Goal: Information Seeking & Learning: Learn about a topic

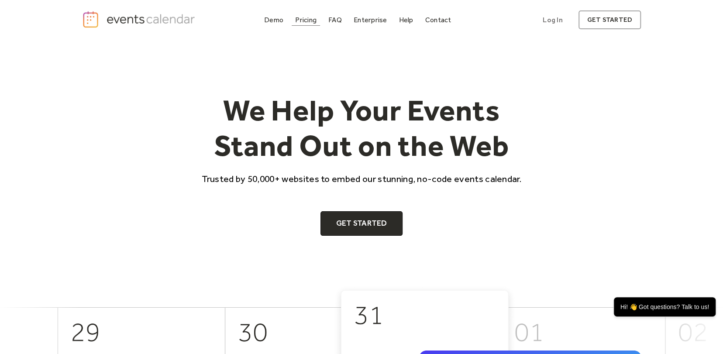
click at [311, 22] on div "Pricing" at bounding box center [305, 19] width 21 height 5
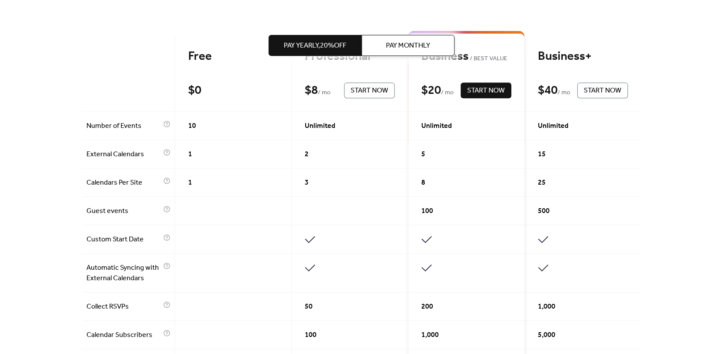
scroll to position [87, 0]
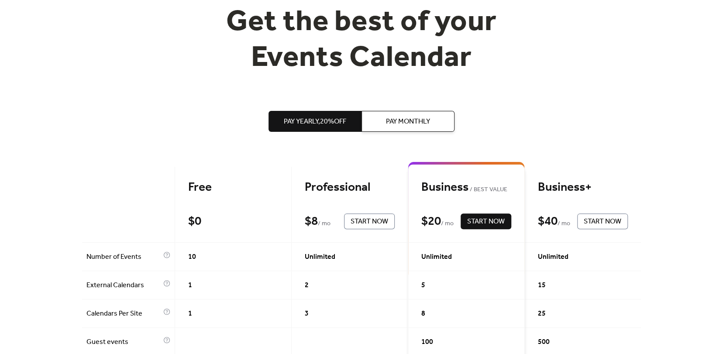
click at [401, 127] on span "Pay Monthly" at bounding box center [408, 122] width 44 height 10
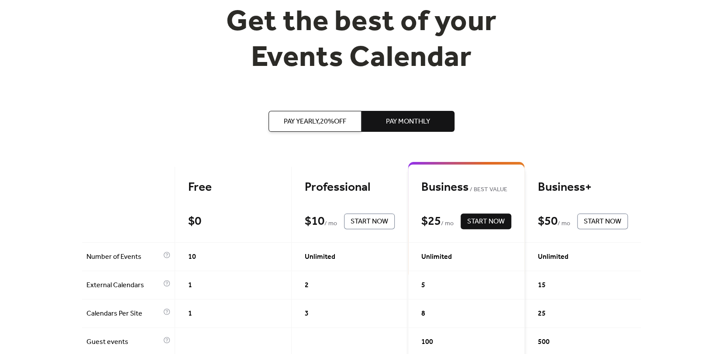
click at [335, 127] on span "Pay Yearly, 20% off" at bounding box center [315, 122] width 62 height 10
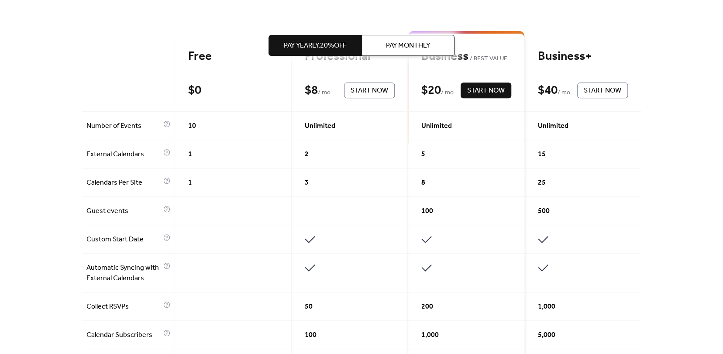
scroll to position [0, 0]
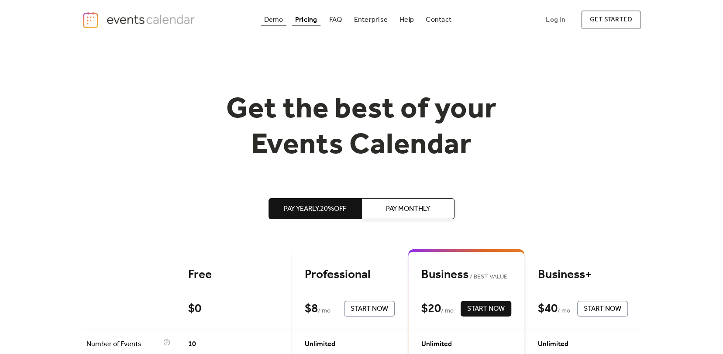
click at [265, 20] on div "Demo" at bounding box center [273, 19] width 19 height 5
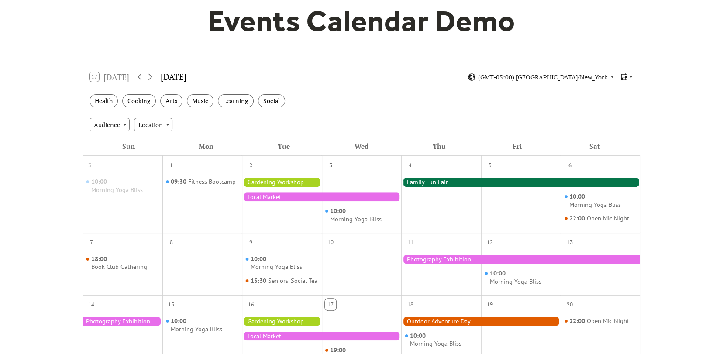
scroll to position [87, 0]
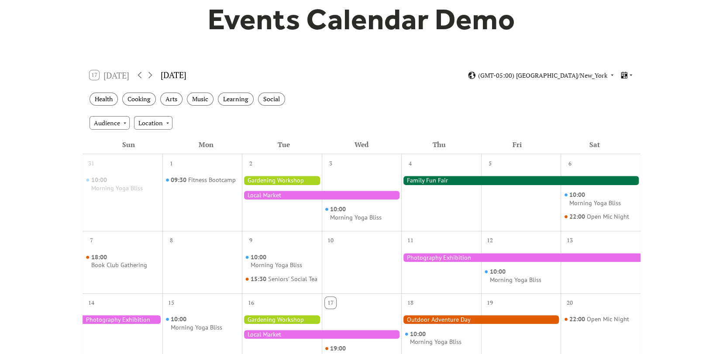
click at [275, 178] on div at bounding box center [282, 180] width 80 height 9
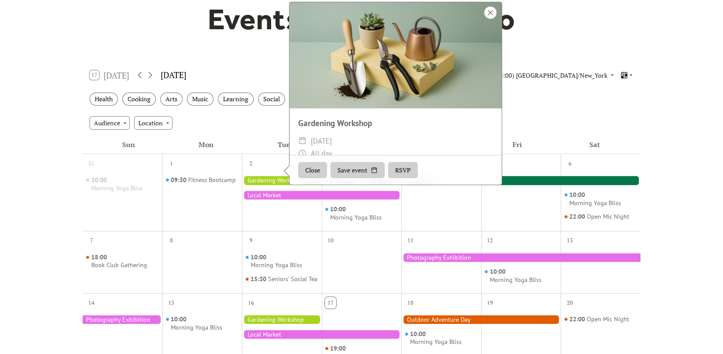
click at [490, 19] on div at bounding box center [490, 13] width 12 height 12
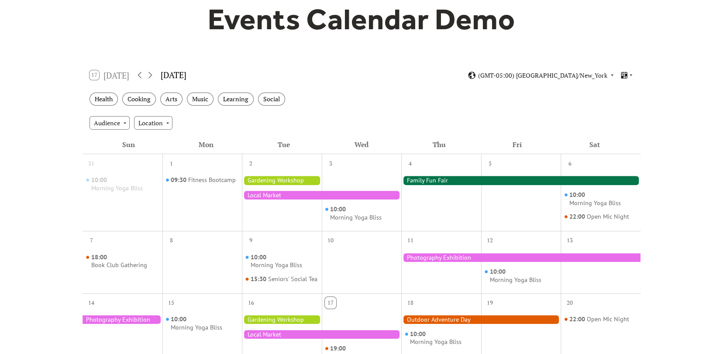
click at [316, 195] on div at bounding box center [321, 195] width 159 height 9
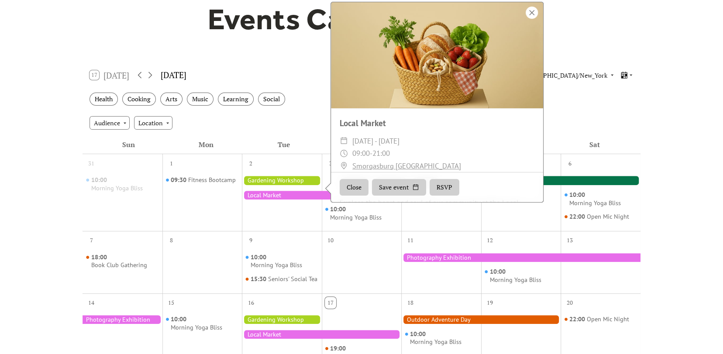
click at [530, 17] on div at bounding box center [531, 13] width 12 height 12
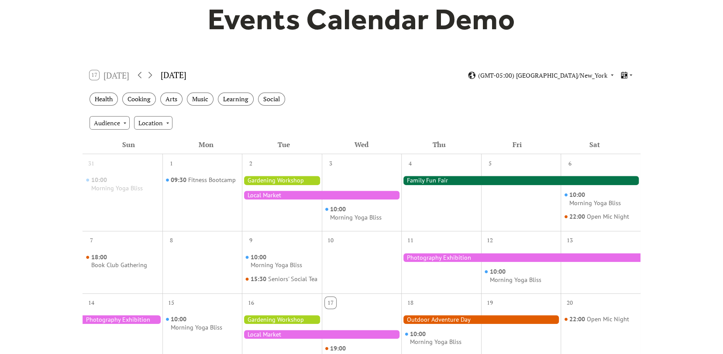
click at [518, 180] on div at bounding box center [520, 180] width 239 height 9
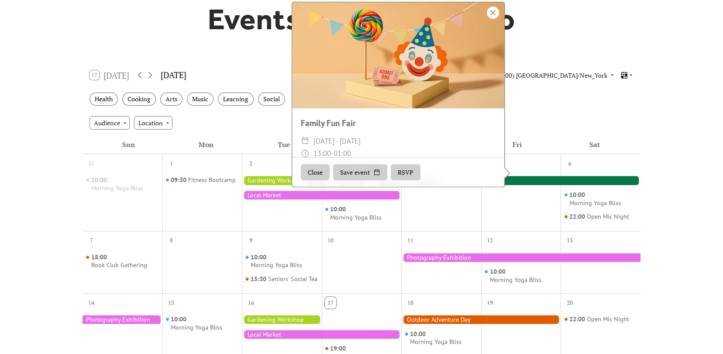
click at [492, 19] on div at bounding box center [493, 13] width 12 height 12
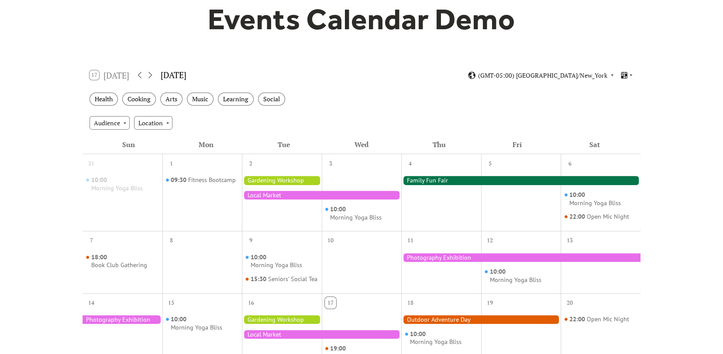
click at [518, 257] on div at bounding box center [520, 257] width 239 height 9
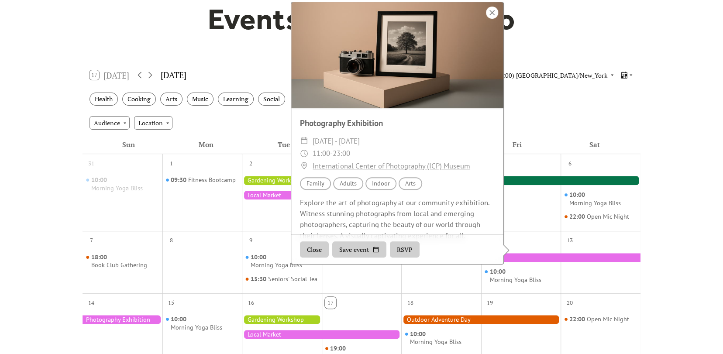
click at [488, 19] on div at bounding box center [492, 13] width 12 height 12
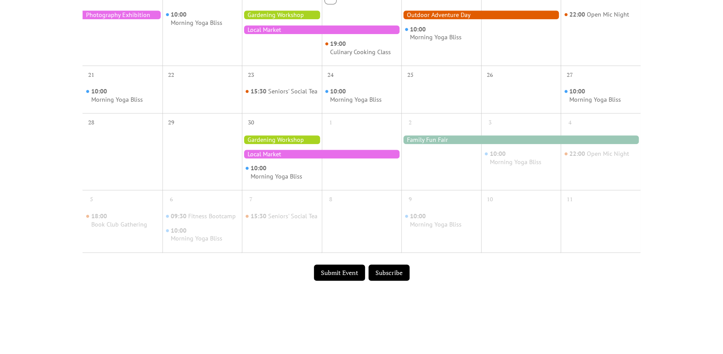
scroll to position [393, 0]
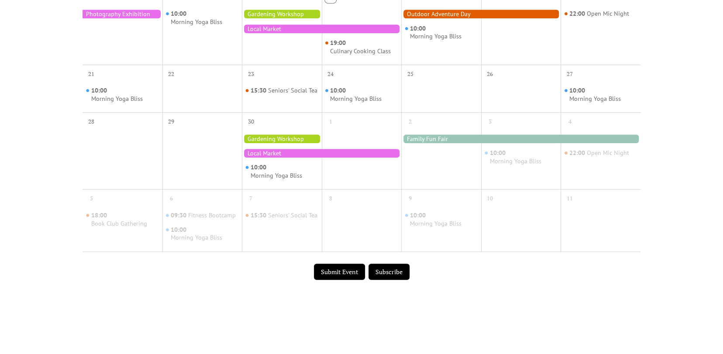
click at [295, 158] on div at bounding box center [321, 153] width 159 height 9
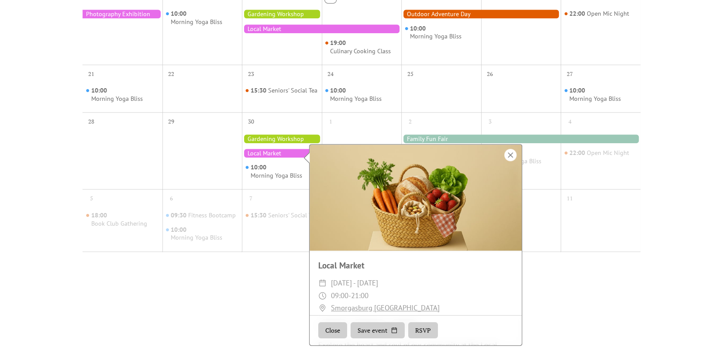
click at [512, 155] on div at bounding box center [510, 155] width 12 height 12
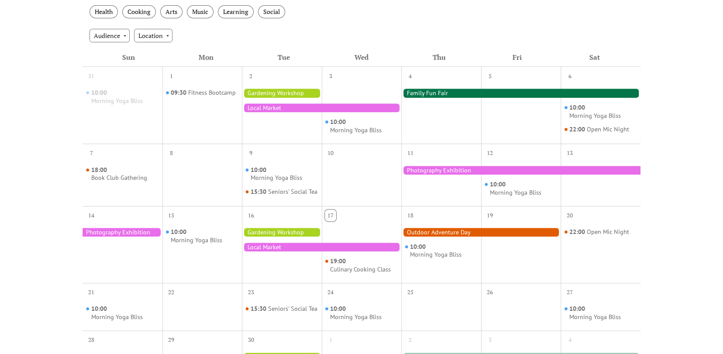
scroll to position [0, 0]
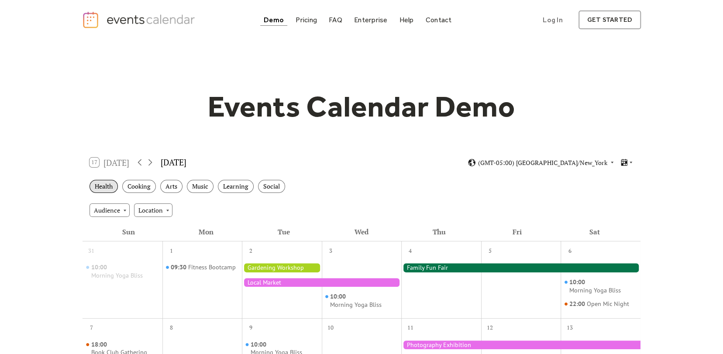
click at [107, 185] on div "Health" at bounding box center [103, 187] width 28 height 14
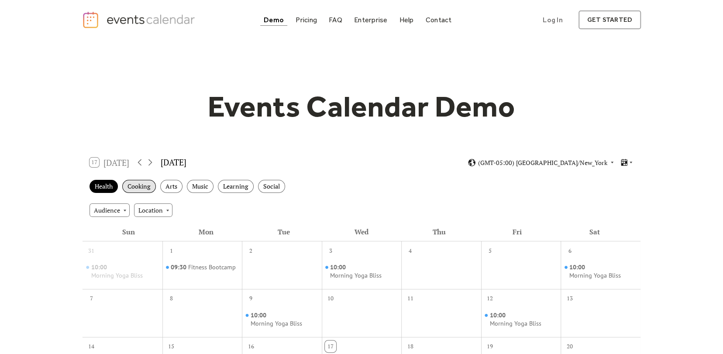
click at [133, 186] on div "Cooking" at bounding box center [139, 187] width 34 height 14
click at [202, 267] on div "Fitness Bootcamp" at bounding box center [212, 267] width 48 height 8
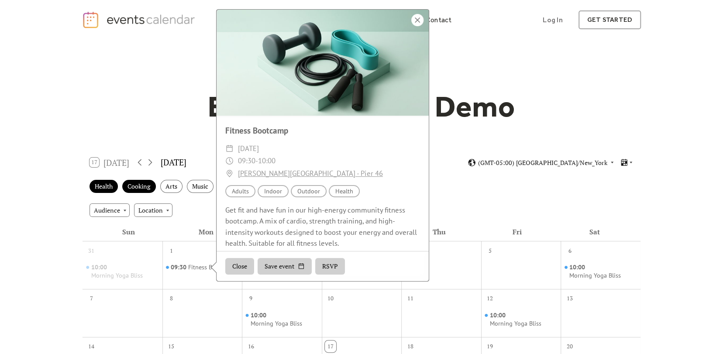
click at [419, 21] on div at bounding box center [417, 20] width 12 height 12
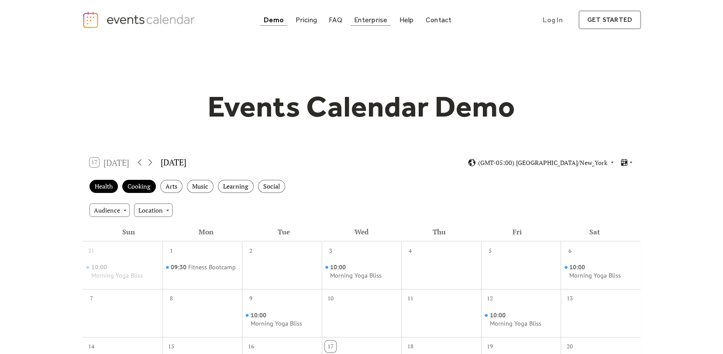
click at [367, 22] on div "Enterprise" at bounding box center [370, 19] width 33 height 5
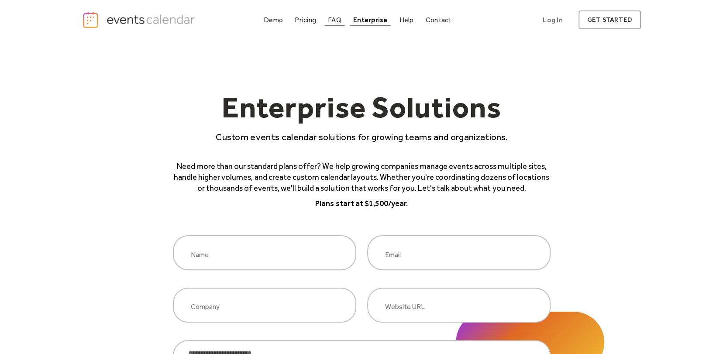
click at [336, 22] on div "FAQ" at bounding box center [335, 19] width 14 height 5
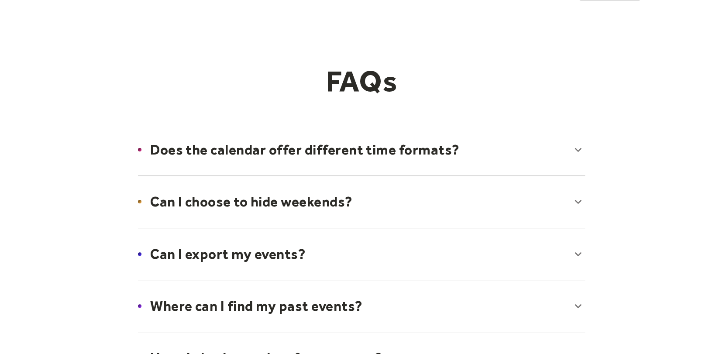
scroll to position [44, 0]
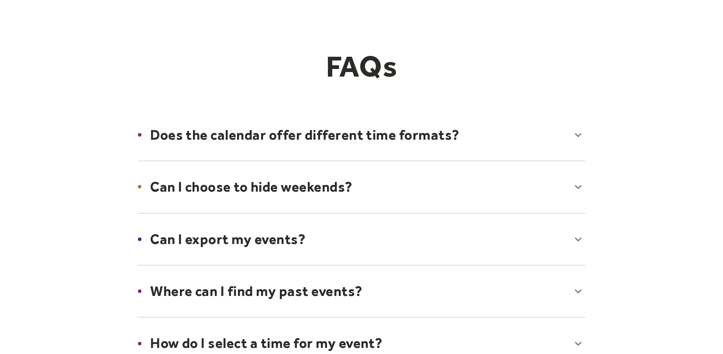
click at [571, 137] on div at bounding box center [361, 134] width 464 height 53
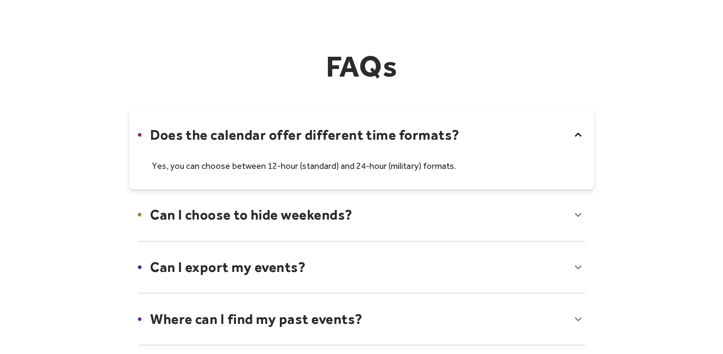
click at [573, 137] on icon at bounding box center [578, 135] width 14 height 14
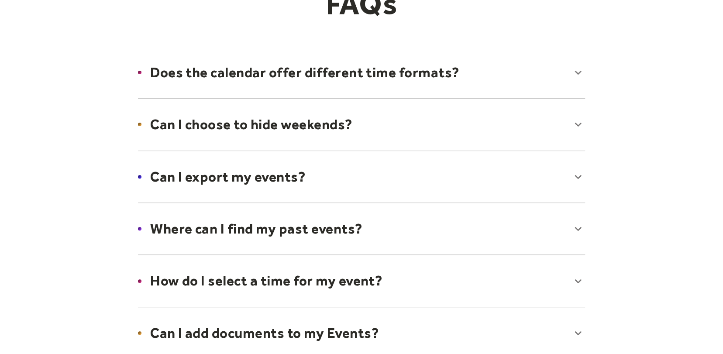
scroll to position [131, 0]
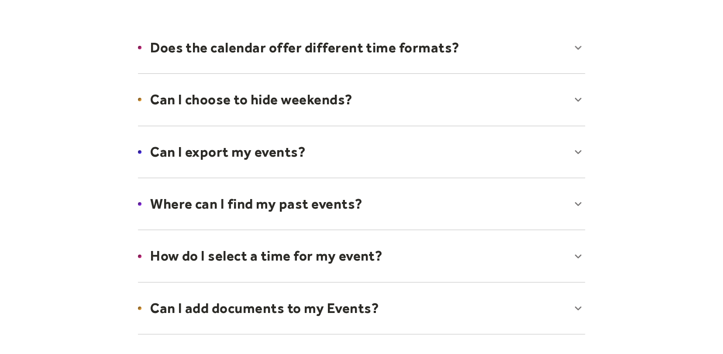
click at [576, 99] on div at bounding box center [361, 99] width 464 height 53
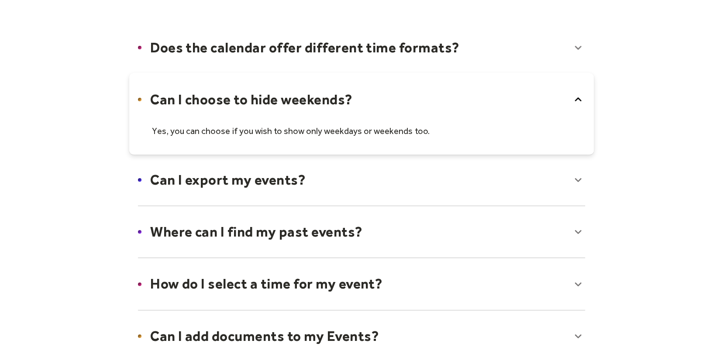
click at [576, 99] on icon at bounding box center [578, 100] width 7 height 4
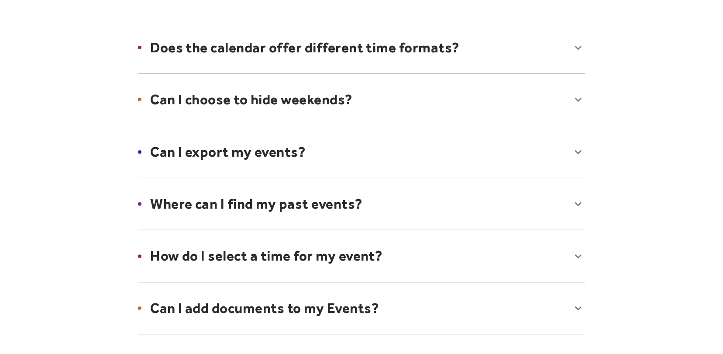
click at [578, 152] on div at bounding box center [361, 151] width 464 height 53
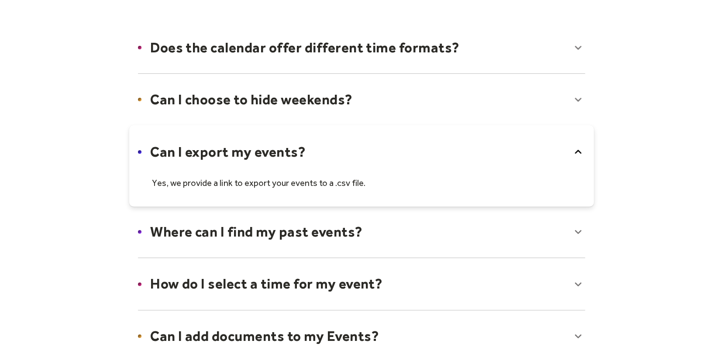
click at [578, 152] on icon at bounding box center [578, 152] width 14 height 14
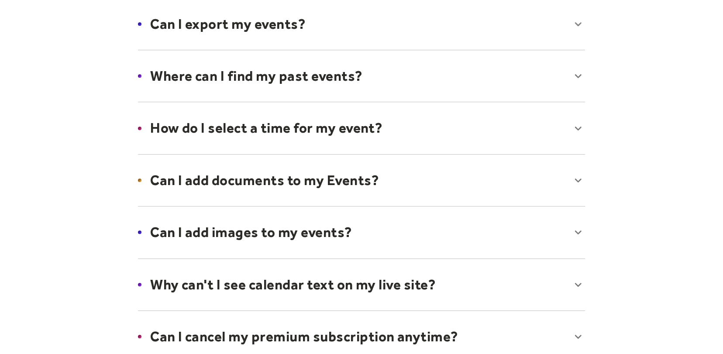
scroll to position [262, 0]
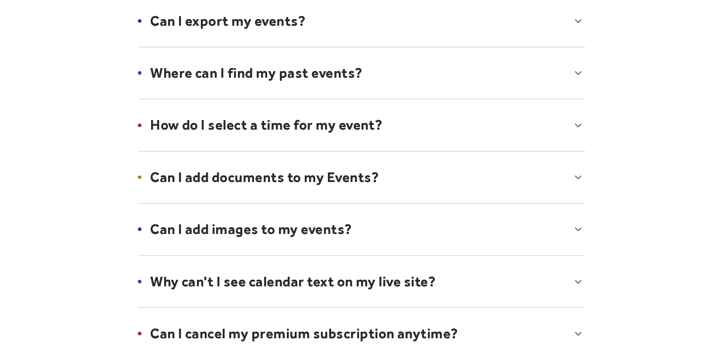
click at [574, 73] on div at bounding box center [361, 72] width 464 height 53
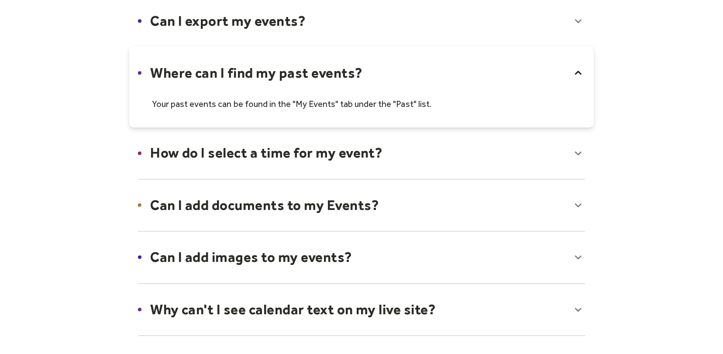
click at [575, 73] on icon at bounding box center [578, 73] width 7 height 4
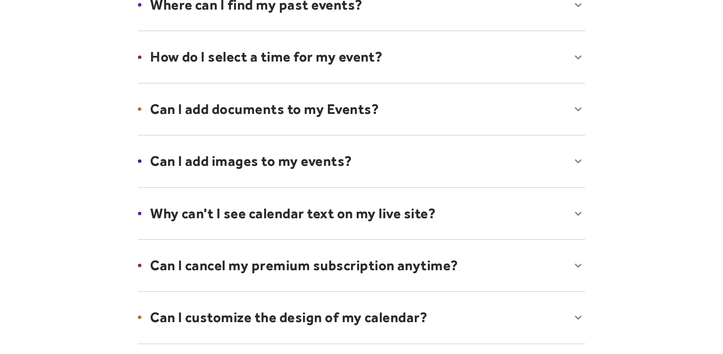
scroll to position [349, 0]
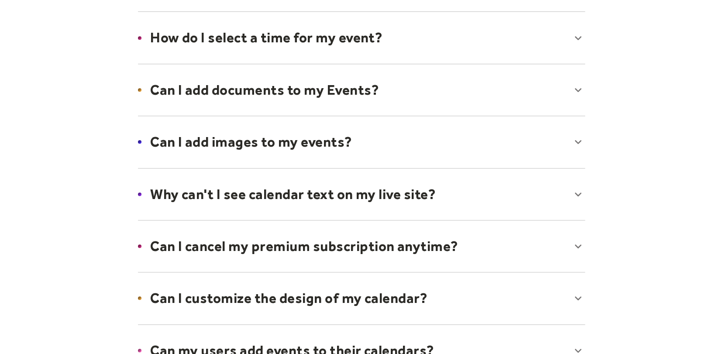
click at [576, 90] on div at bounding box center [361, 89] width 464 height 53
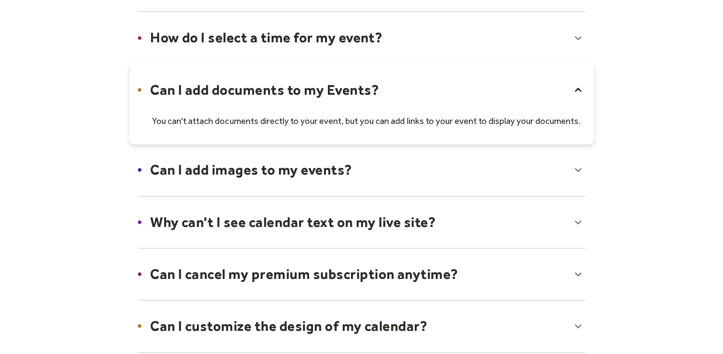
click at [577, 90] on icon at bounding box center [578, 90] width 14 height 14
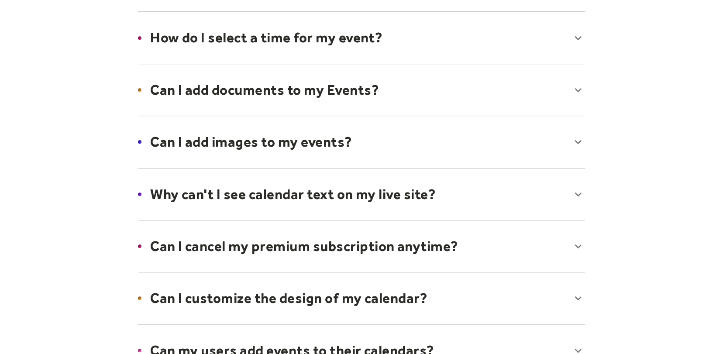
click at [581, 142] on div at bounding box center [361, 141] width 464 height 53
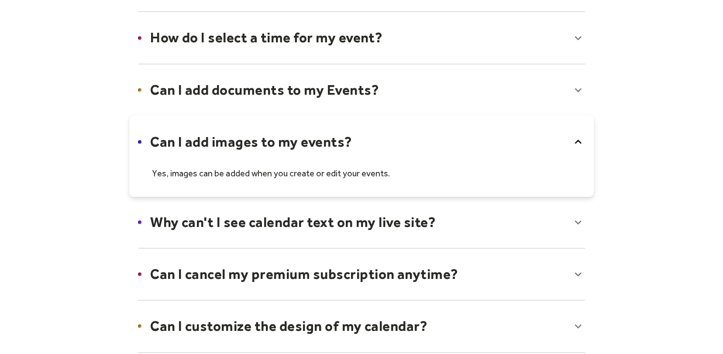
click at [580, 142] on icon at bounding box center [578, 142] width 7 height 4
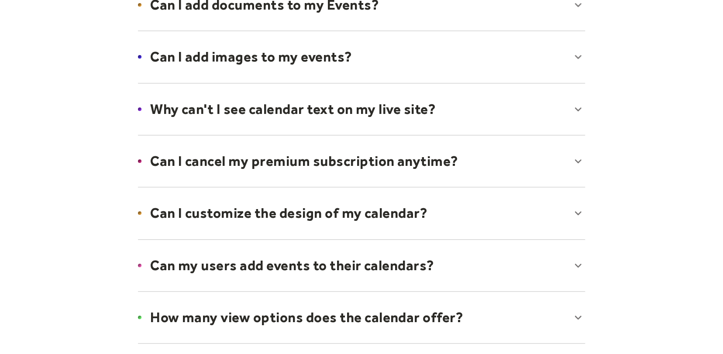
scroll to position [436, 0]
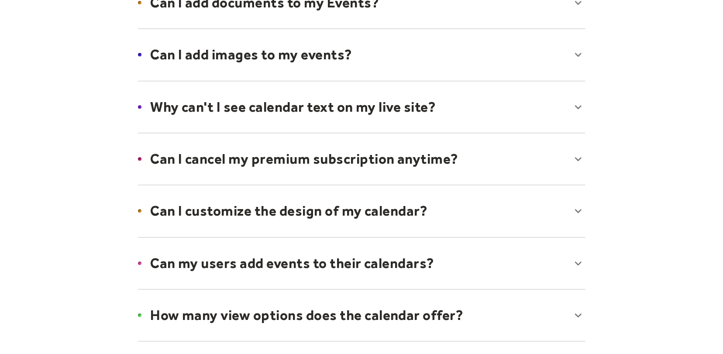
click at [579, 103] on div at bounding box center [361, 106] width 464 height 53
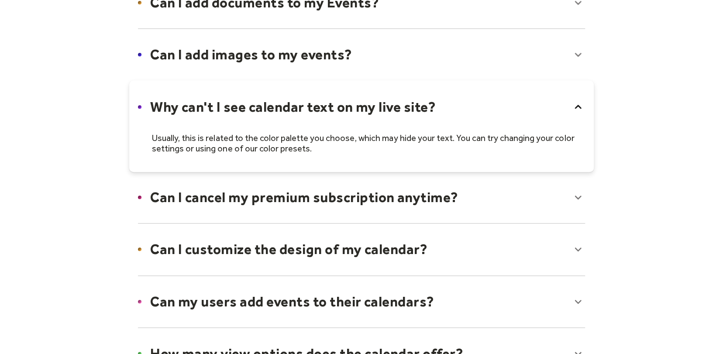
click at [580, 101] on icon at bounding box center [578, 107] width 14 height 14
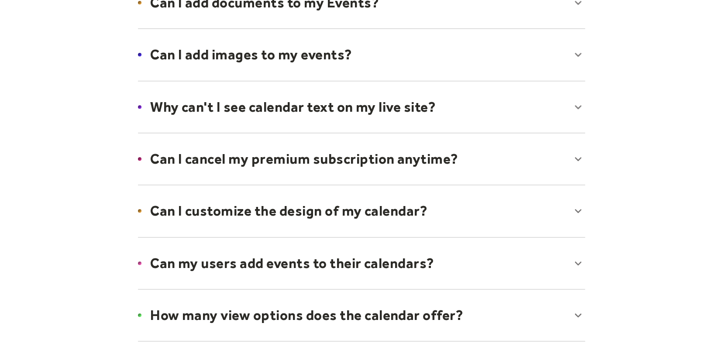
click at [574, 158] on div at bounding box center [361, 158] width 464 height 53
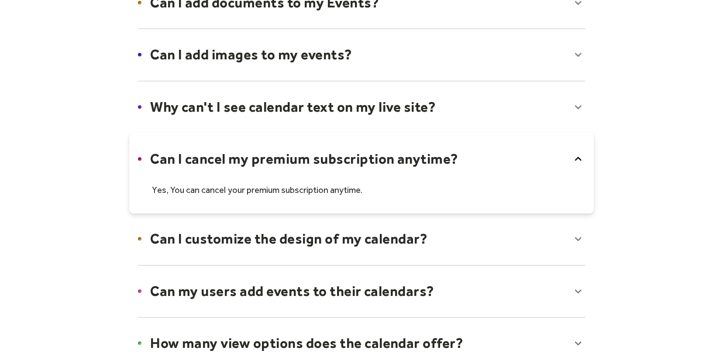
click at [575, 158] on icon at bounding box center [578, 159] width 14 height 14
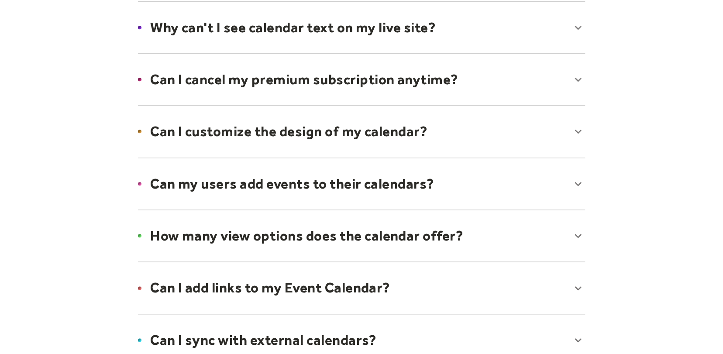
scroll to position [524, 0]
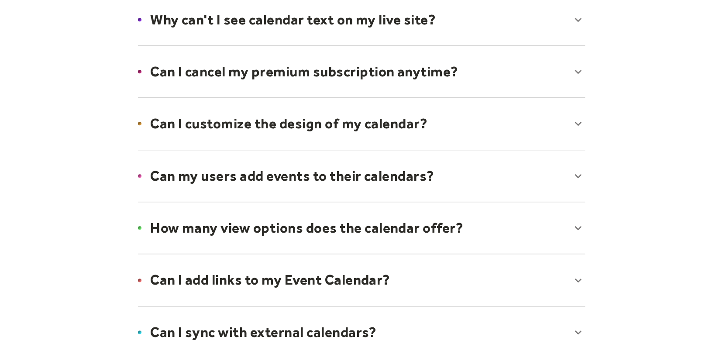
click at [576, 123] on div at bounding box center [361, 123] width 464 height 53
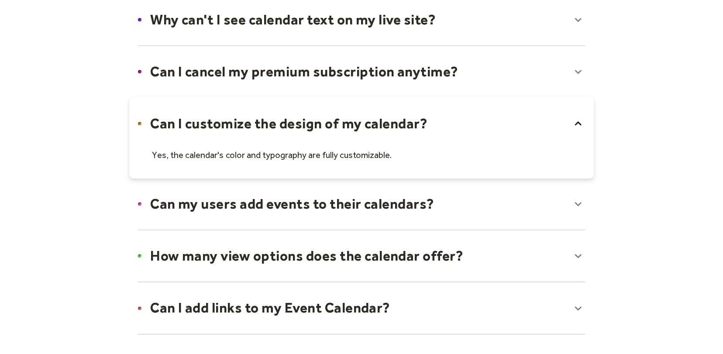
click at [577, 123] on icon at bounding box center [578, 124] width 14 height 14
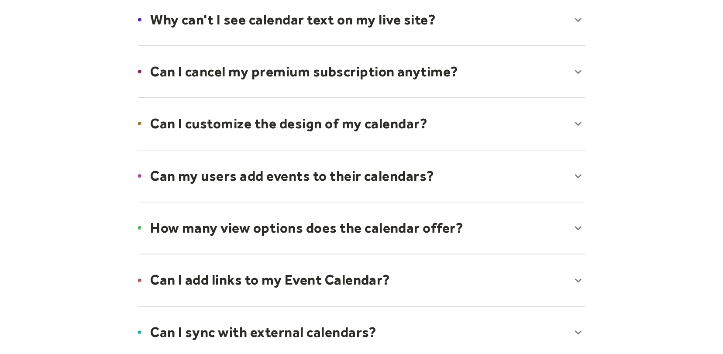
click at [580, 175] on div at bounding box center [361, 175] width 464 height 53
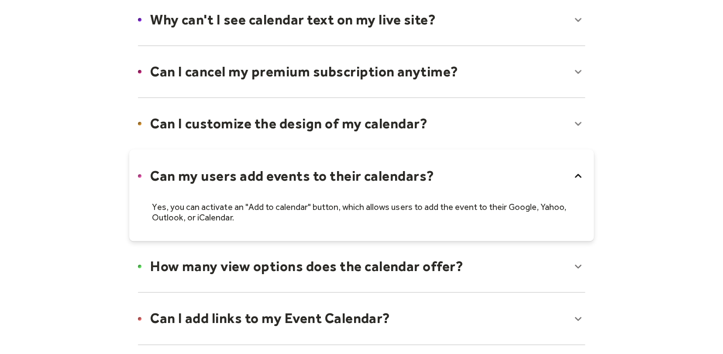
click at [580, 174] on icon at bounding box center [578, 176] width 14 height 14
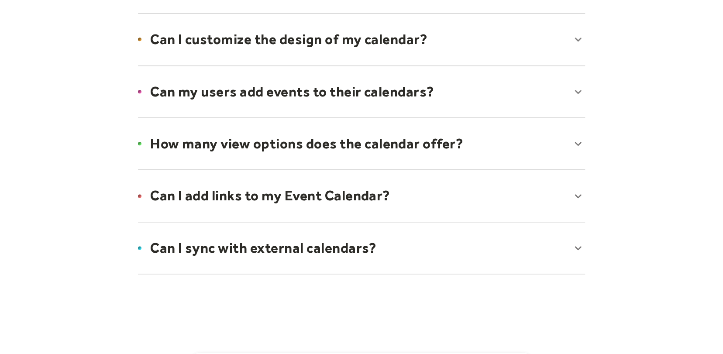
scroll to position [611, 0]
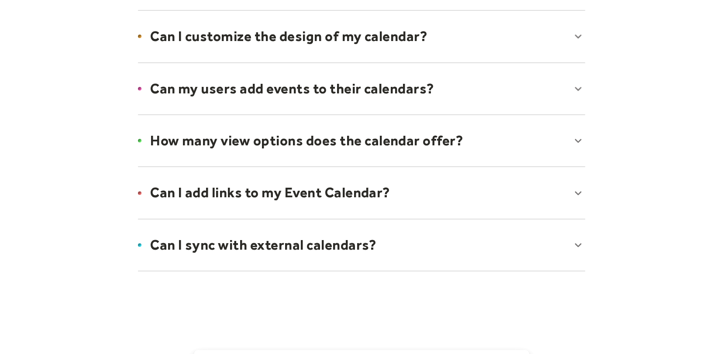
click at [580, 139] on div at bounding box center [361, 140] width 464 height 53
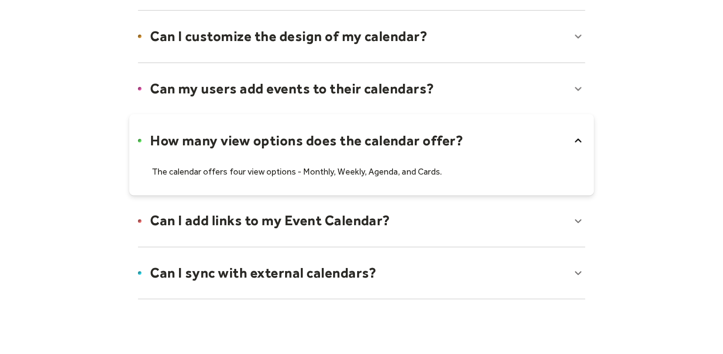
click at [580, 139] on icon at bounding box center [578, 141] width 14 height 14
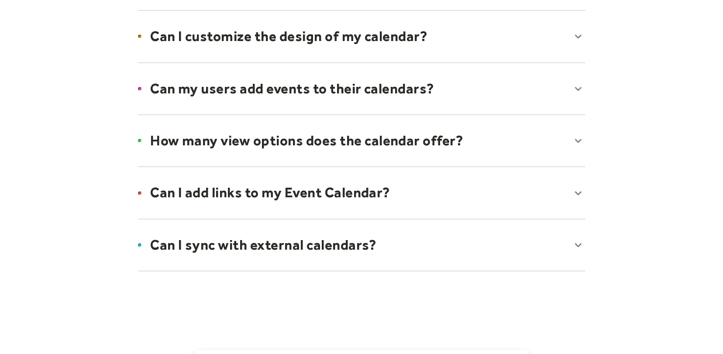
click at [575, 190] on div at bounding box center [361, 192] width 464 height 53
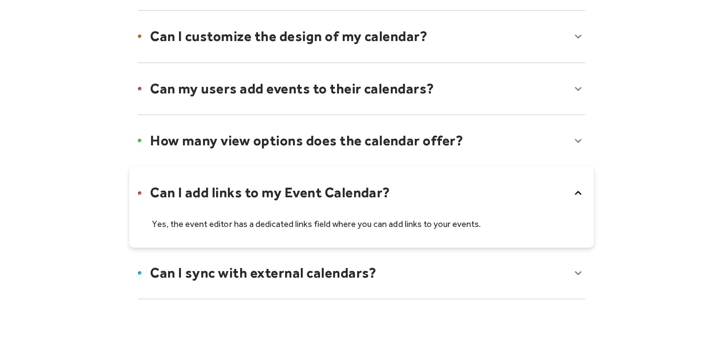
click at [579, 186] on icon at bounding box center [578, 193] width 14 height 14
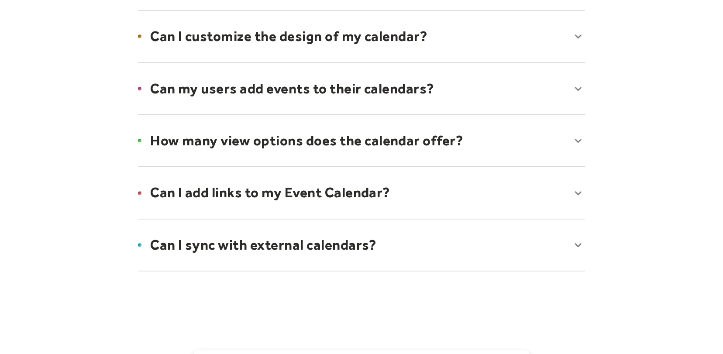
click at [580, 241] on div at bounding box center [361, 244] width 464 height 53
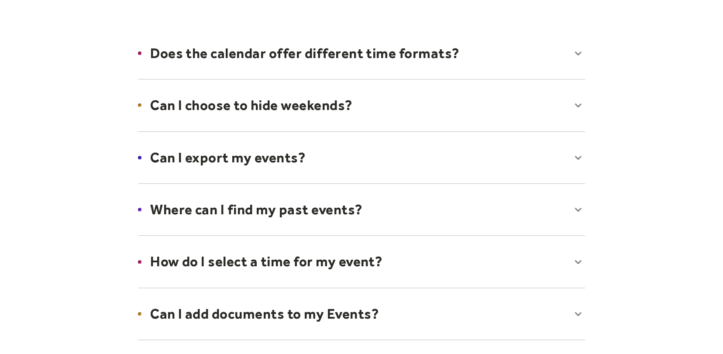
scroll to position [0, 0]
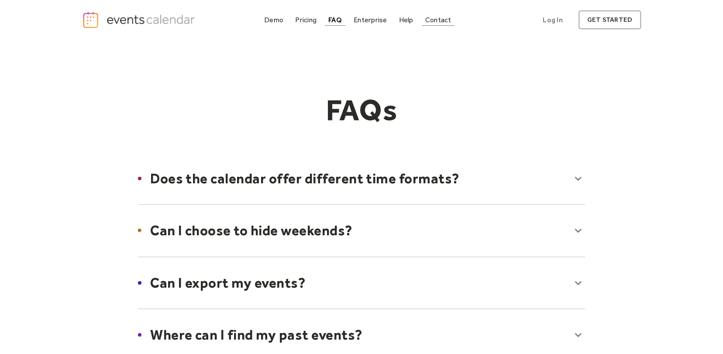
click at [437, 19] on div "Contact" at bounding box center [438, 19] width 26 height 5
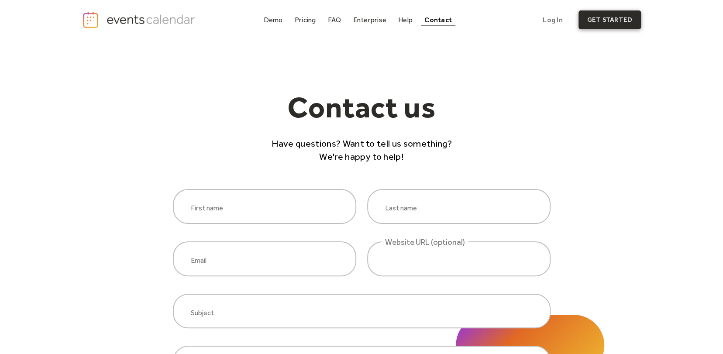
click at [609, 23] on link "get started" at bounding box center [609, 19] width 62 height 19
